Goal: Task Accomplishment & Management: Manage account settings

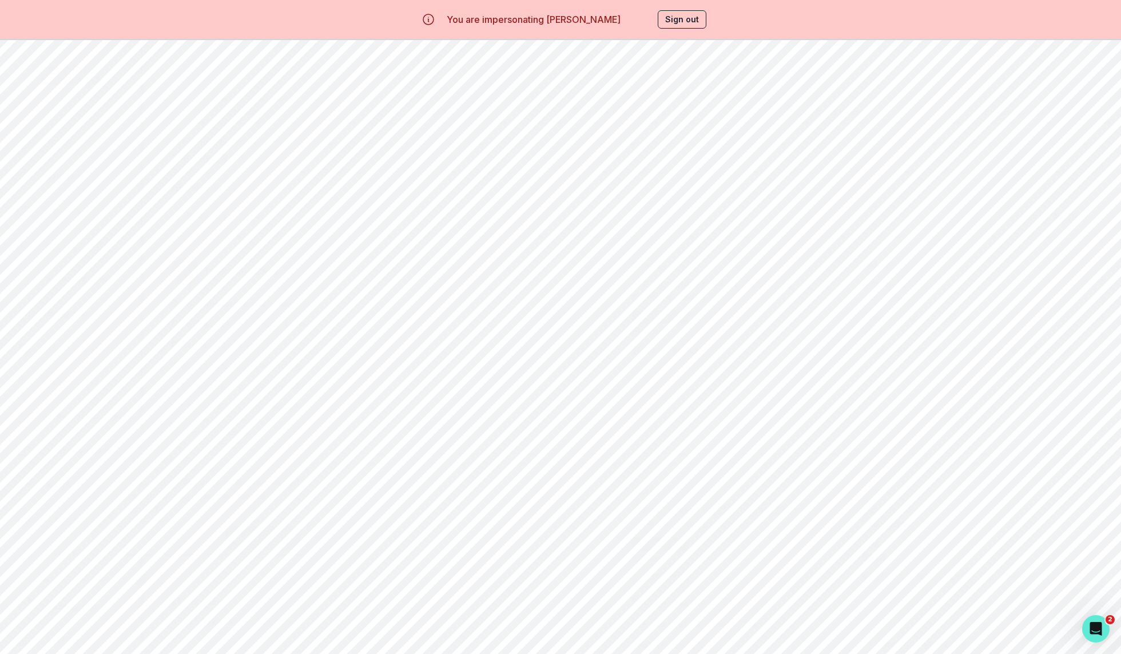
click at [95, 139] on div "Home" at bounding box center [79, 143] width 124 height 14
click at [487, 387] on p "[PERSON_NAME] Entrepreneurship/Blog 1-to-1-course" at bounding box center [390, 386] width 207 height 9
click at [78, 184] on button "Students" at bounding box center [70, 176] width 141 height 23
click at [678, 39] on div "You are impersonating [PERSON_NAME] Sign out" at bounding box center [560, 20] width 1121 height 40
click at [681, 25] on button "Sign out" at bounding box center [682, 19] width 49 height 18
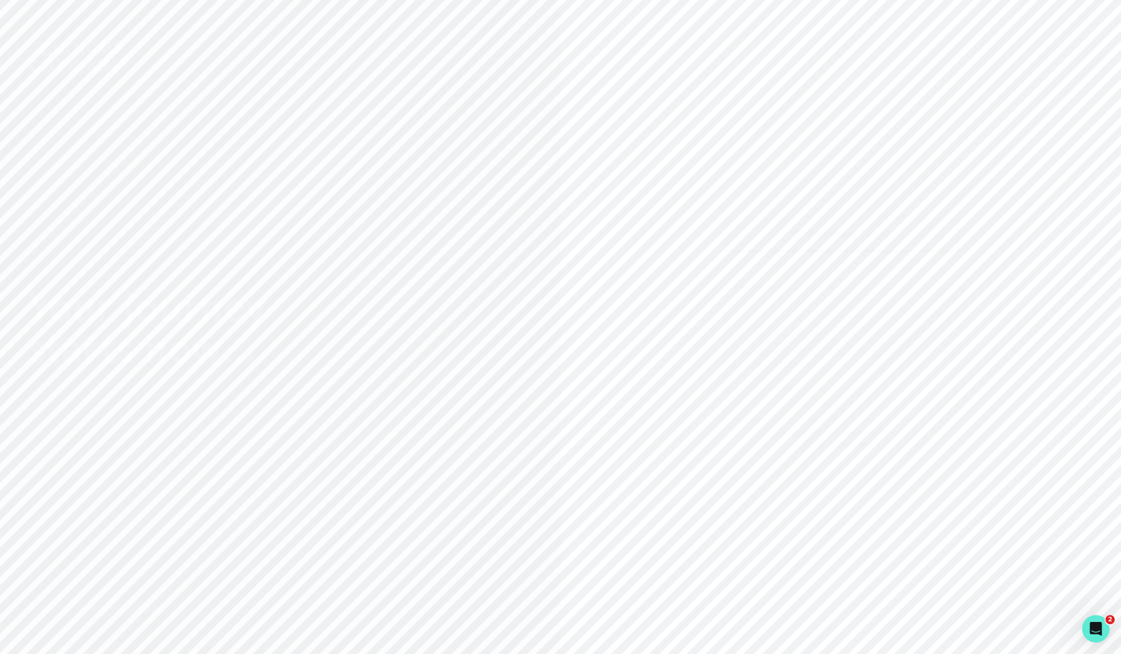
type input "[PERSON_NAME][EMAIL_ADDRESS][DOMAIN_NAME]"
click at [663, 387] on div "Sign in with Google OR [PERSON_NAME][EMAIL_ADDRESS][DOMAIN_NAME] Email address …" at bounding box center [841, 327] width 561 height 654
click at [743, 411] on button "Sign in" at bounding box center [840, 403] width 233 height 33
